Goal: Navigation & Orientation: Find specific page/section

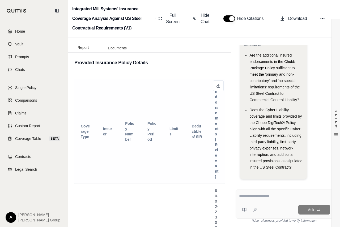
scroll to position [1485, 0]
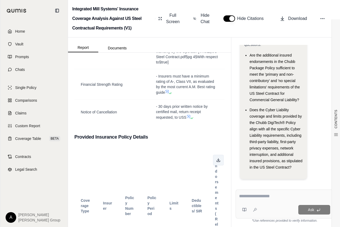
click at [216, 162] on icon at bounding box center [218, 160] width 4 height 4
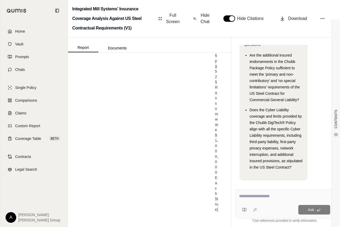
scroll to position [22134, 0]
click at [19, 29] on span "Home" at bounding box center [20, 31] width 10 height 5
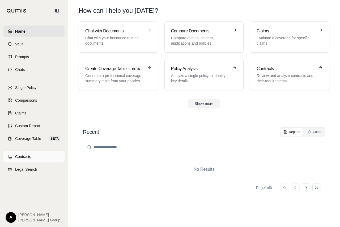
click at [31, 158] on span "Contracts" at bounding box center [23, 156] width 16 height 5
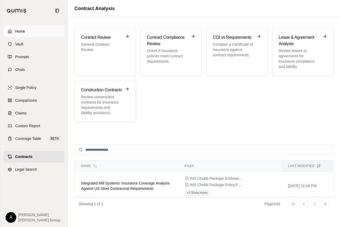
click at [21, 30] on span "Home" at bounding box center [20, 31] width 10 height 5
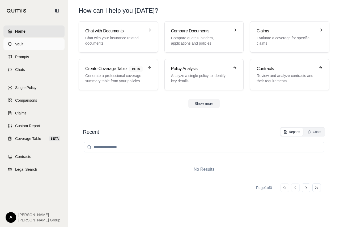
click at [26, 41] on link "Vault" at bounding box center [33, 44] width 61 height 12
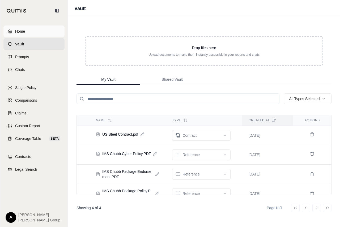
click at [25, 33] on link "Home" at bounding box center [33, 31] width 61 height 12
